Goal: Find specific page/section: Find specific page/section

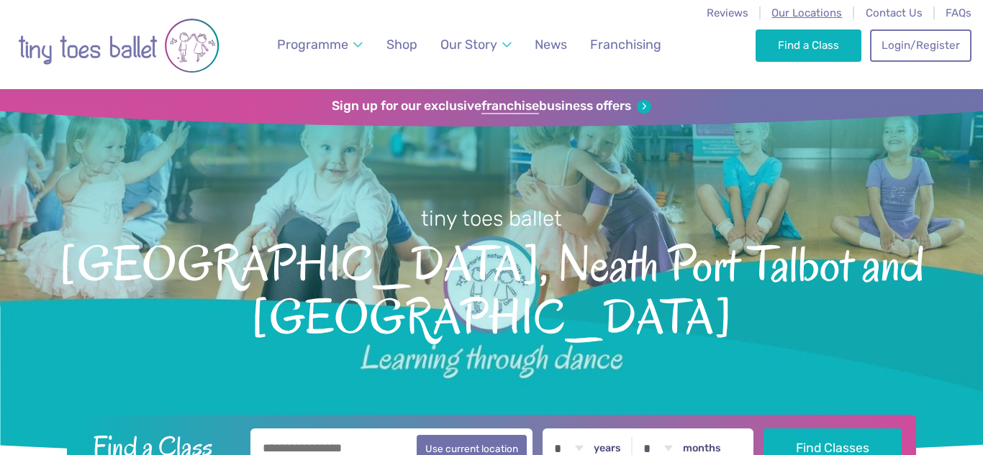
click at [809, 11] on span "Our Locations" at bounding box center [806, 12] width 71 height 13
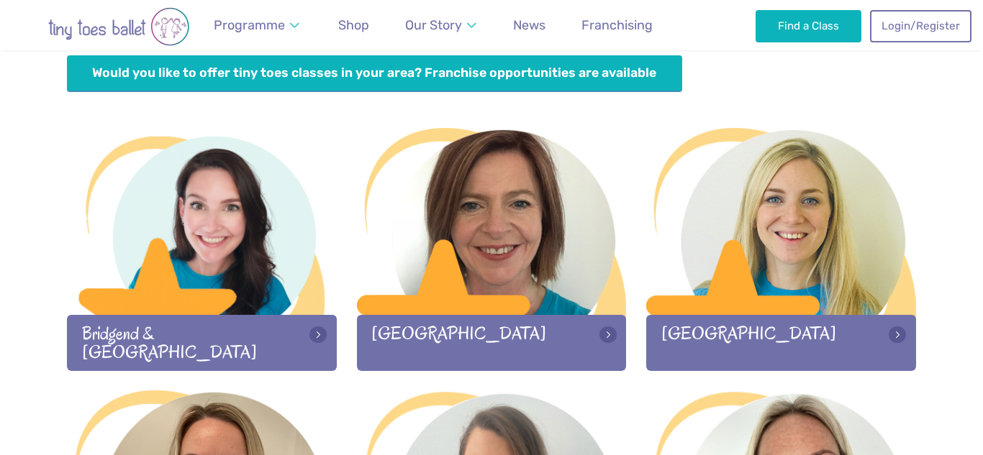
scroll to position [399, 0]
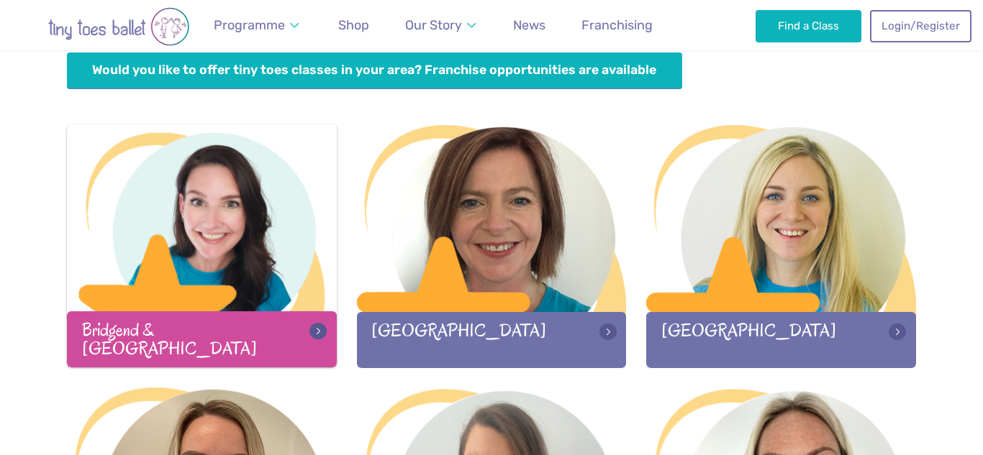
click at [235, 322] on div "Bridgend & [GEOGRAPHIC_DATA]" at bounding box center [202, 339] width 270 height 55
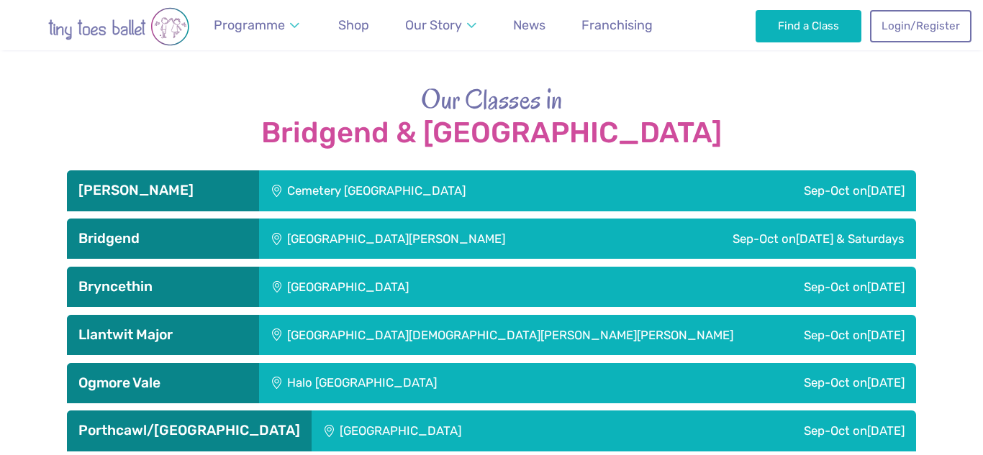
scroll to position [2248, 0]
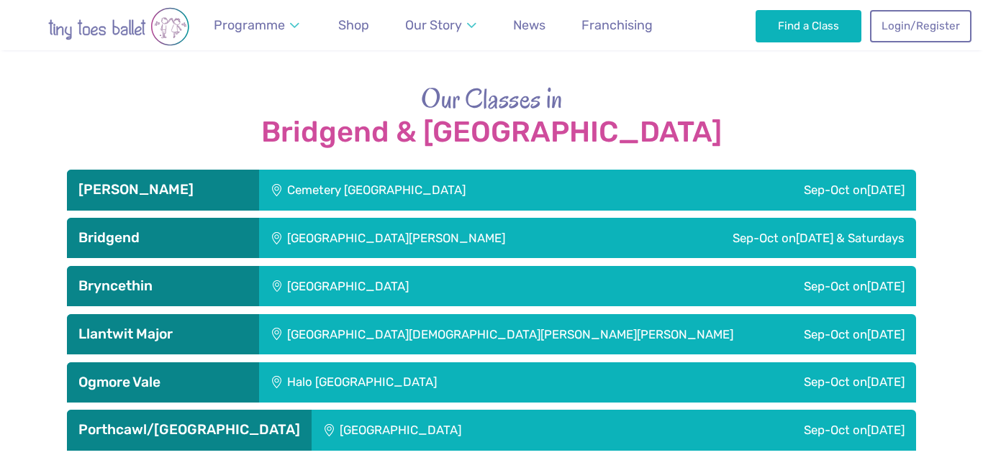
click at [207, 291] on h3 "Bryncethin" at bounding box center [162, 286] width 169 height 17
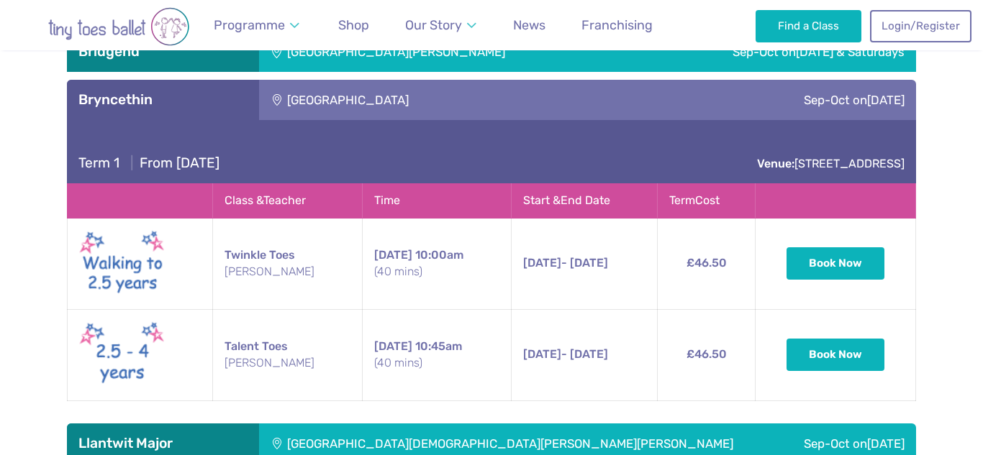
scroll to position [2437, 0]
